Goal: Transaction & Acquisition: Download file/media

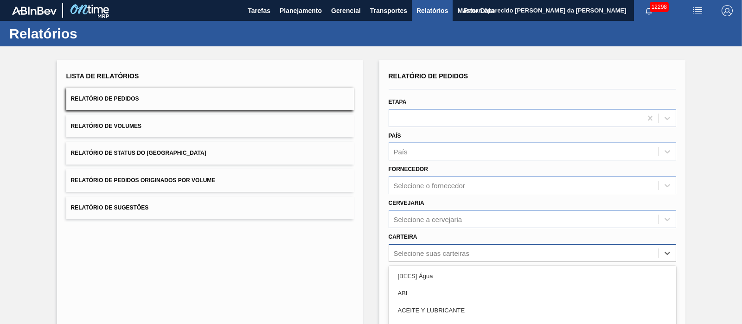
click at [411, 252] on div "option Açúcar Líquido focused, 5 of 101. 101 results available. Use Up and Down…" at bounding box center [533, 253] width 288 height 18
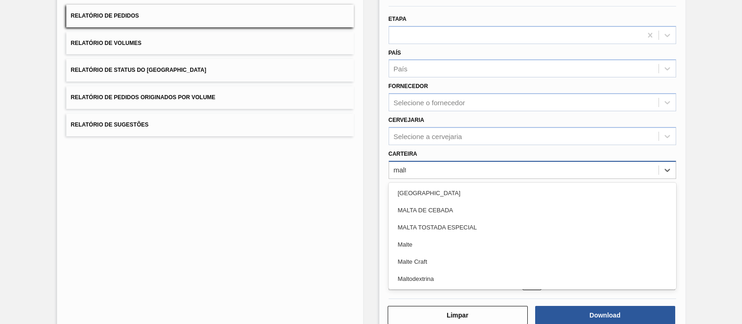
type input "malte"
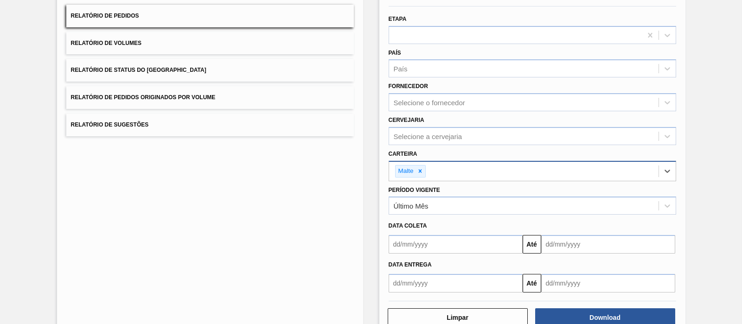
scroll to position [106, 0]
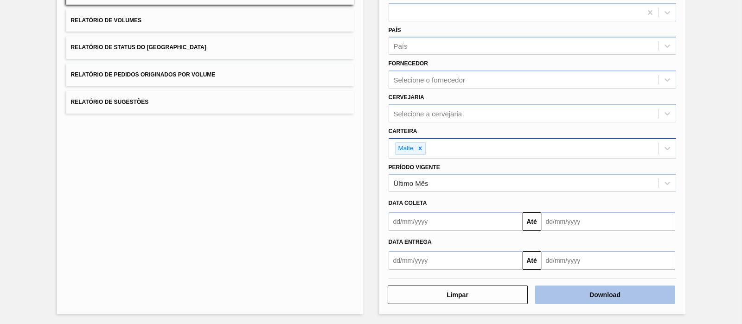
click at [587, 294] on button "Download" at bounding box center [605, 295] width 140 height 19
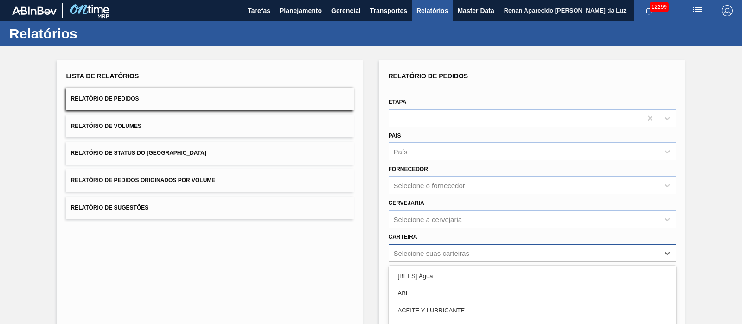
click at [425, 247] on div "option Açúcar focused, 4 of 101. 101 results available. Use Up and Down to choo…" at bounding box center [533, 253] width 288 height 18
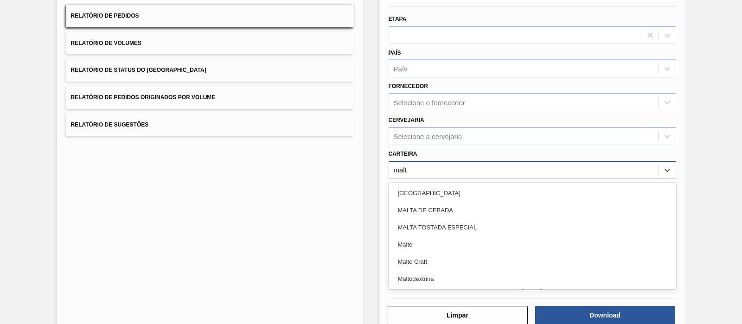
type input "malte"
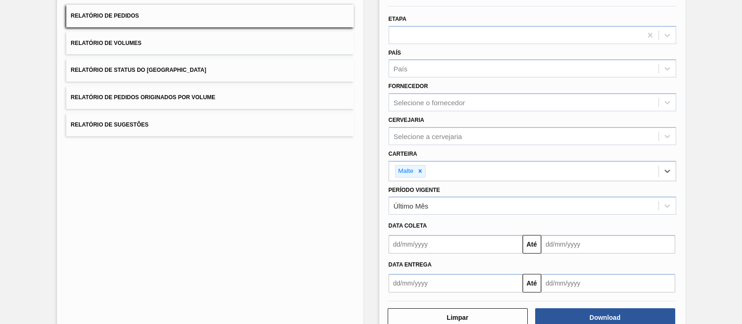
scroll to position [106, 0]
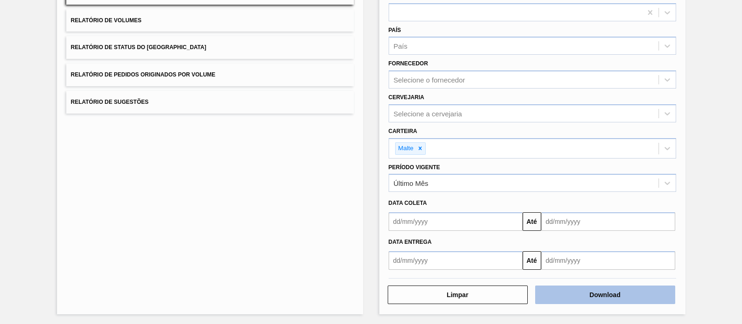
click at [583, 286] on button "Download" at bounding box center [605, 295] width 140 height 19
